Goal: Check status: Check status

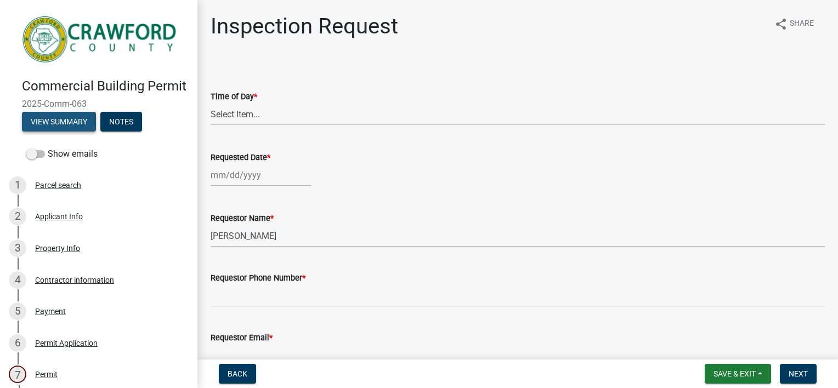
click at [81, 125] on button "View Summary" at bounding box center [59, 122] width 74 height 20
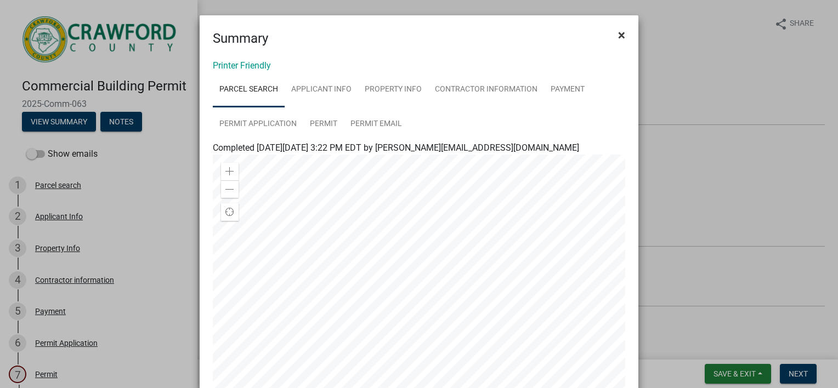
click at [622, 35] on button "×" at bounding box center [622, 35] width 25 height 31
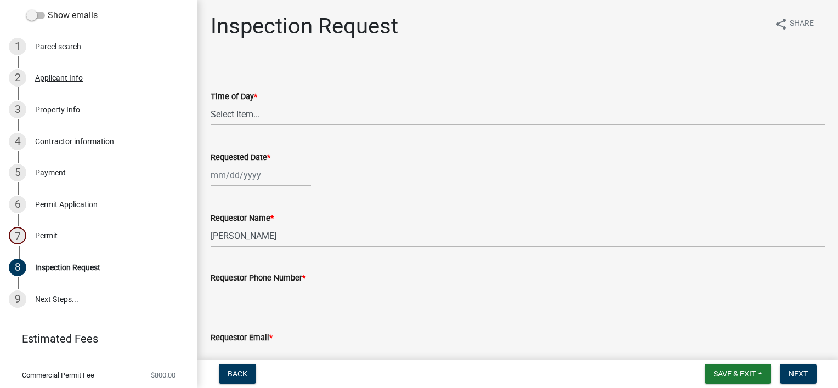
scroll to position [138, 0]
click at [45, 240] on div "Permit" at bounding box center [46, 237] width 22 height 8
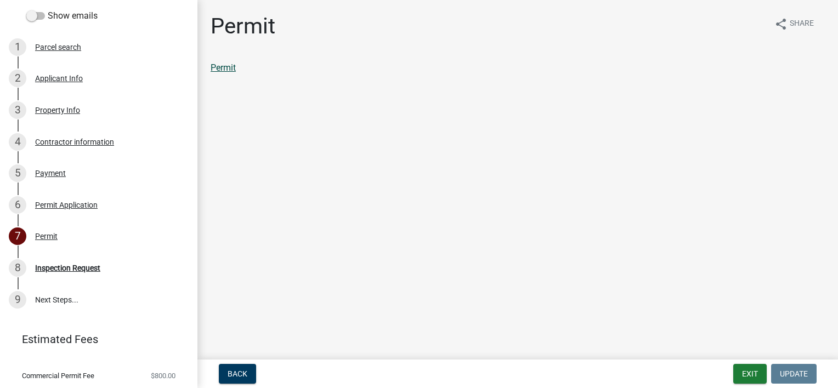
click at [222, 66] on link "Permit" at bounding box center [223, 68] width 25 height 10
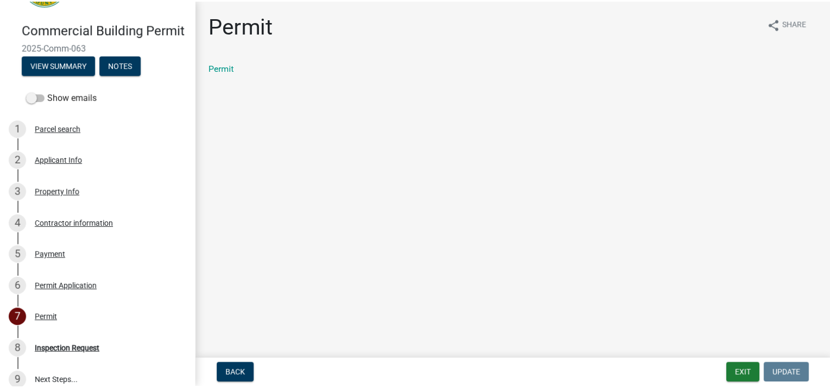
scroll to position [0, 0]
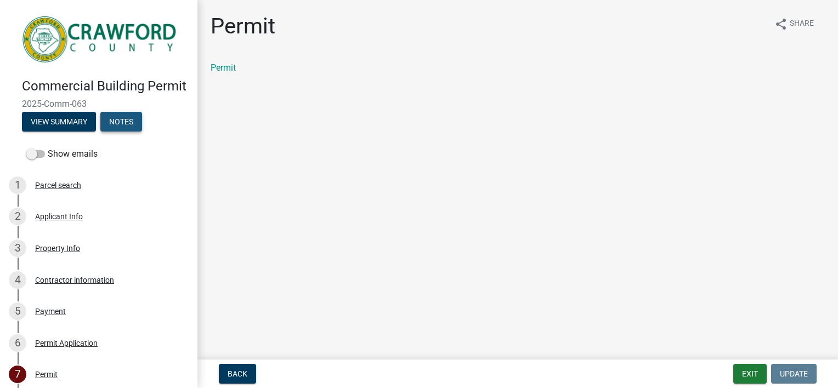
click at [133, 132] on button "Notes" at bounding box center [121, 122] width 42 height 20
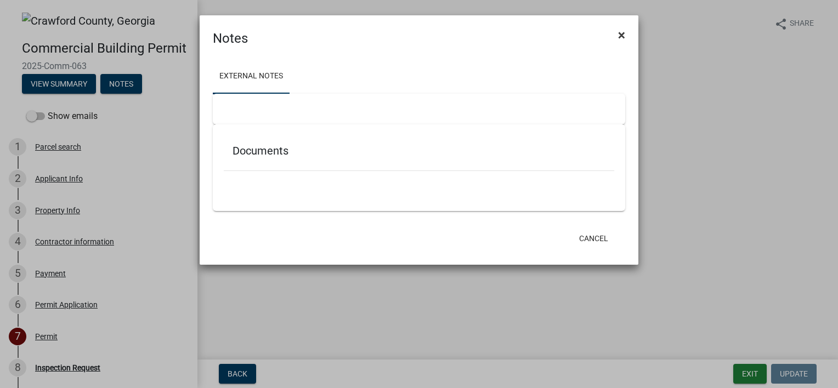
click at [624, 31] on span "×" at bounding box center [621, 34] width 7 height 15
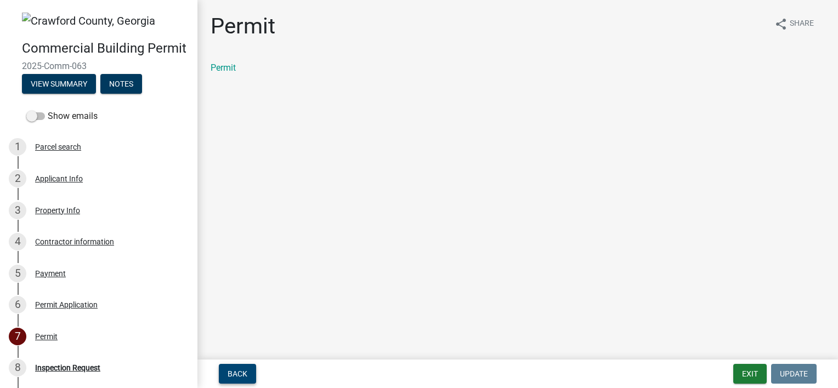
click at [238, 380] on button "Back" at bounding box center [237, 374] width 37 height 20
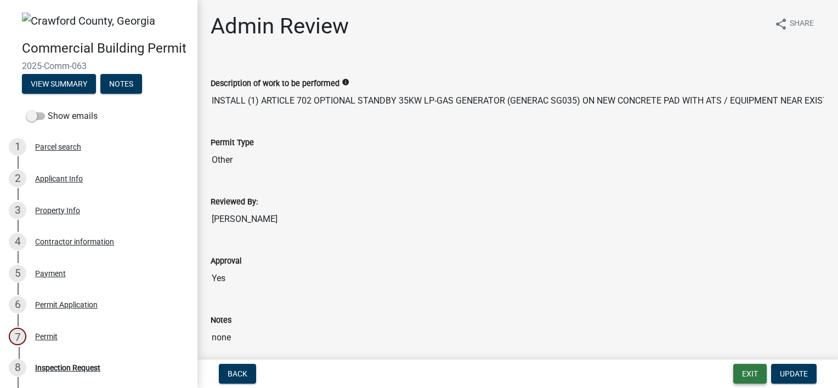
click at [752, 373] on button "Exit" at bounding box center [750, 374] width 33 height 20
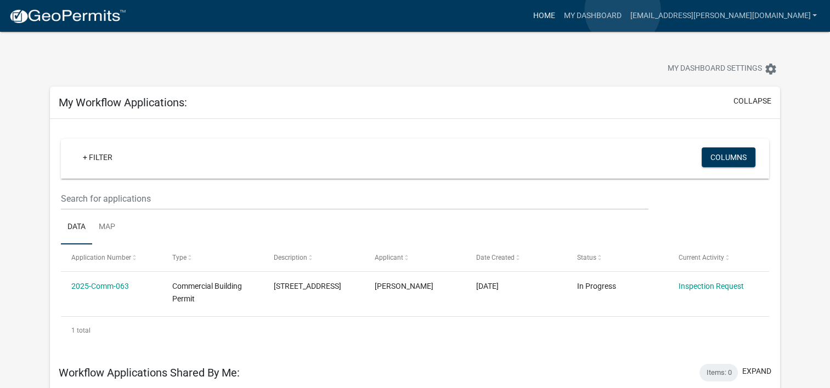
click at [559, 10] on link "Home" at bounding box center [543, 15] width 31 height 21
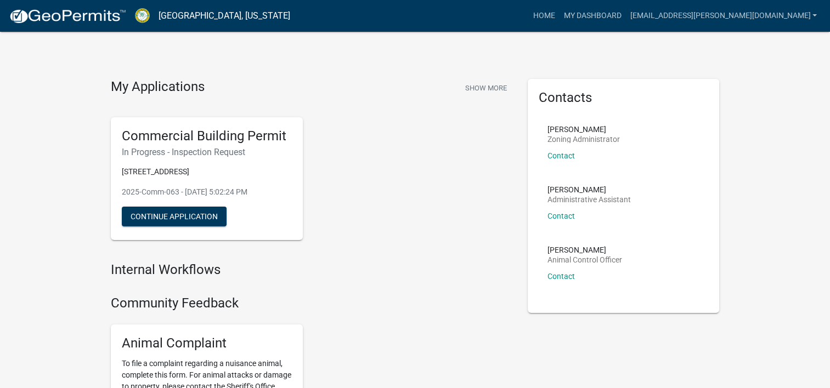
click at [360, 219] on div "Commercial Building Permit In Progress - Inspection Request [STREET_ADDRESS]-Co…" at bounding box center [311, 179] width 417 height 141
